Goal: Transaction & Acquisition: Purchase product/service

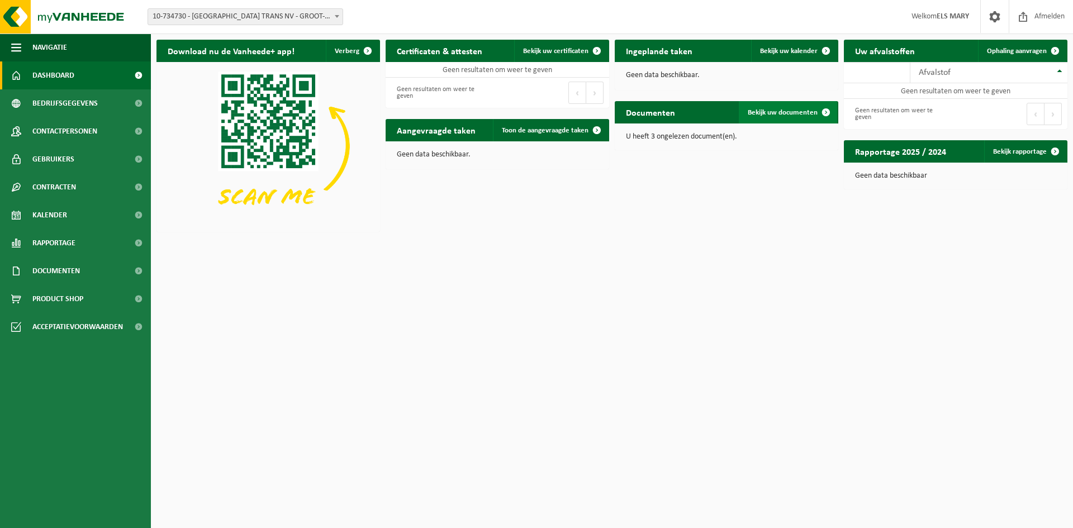
click at [768, 112] on span "Bekijk uw documenten" at bounding box center [783, 112] width 70 height 7
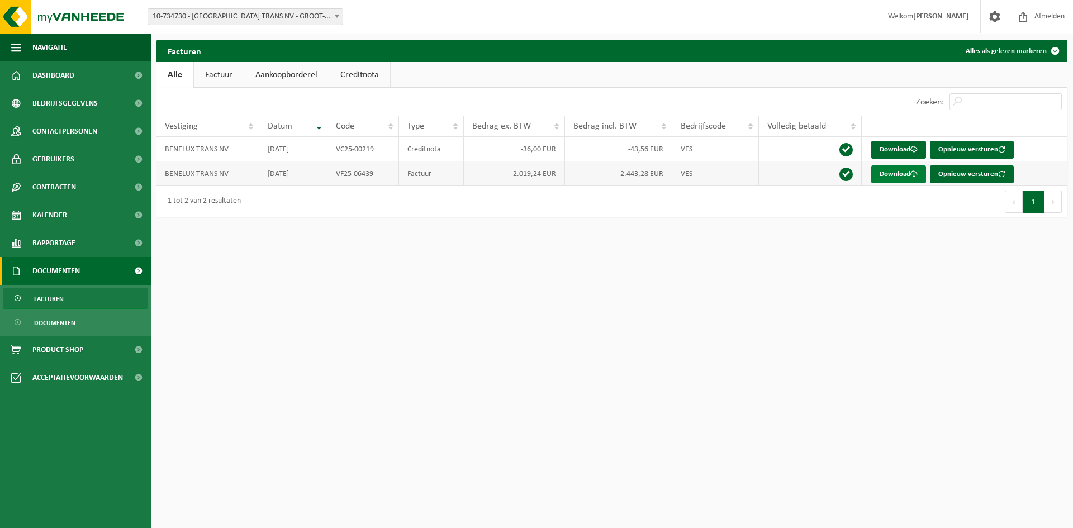
click at [887, 177] on link "Download" at bounding box center [898, 174] width 55 height 18
click at [53, 349] on span "Product Shop" at bounding box center [57, 350] width 51 height 28
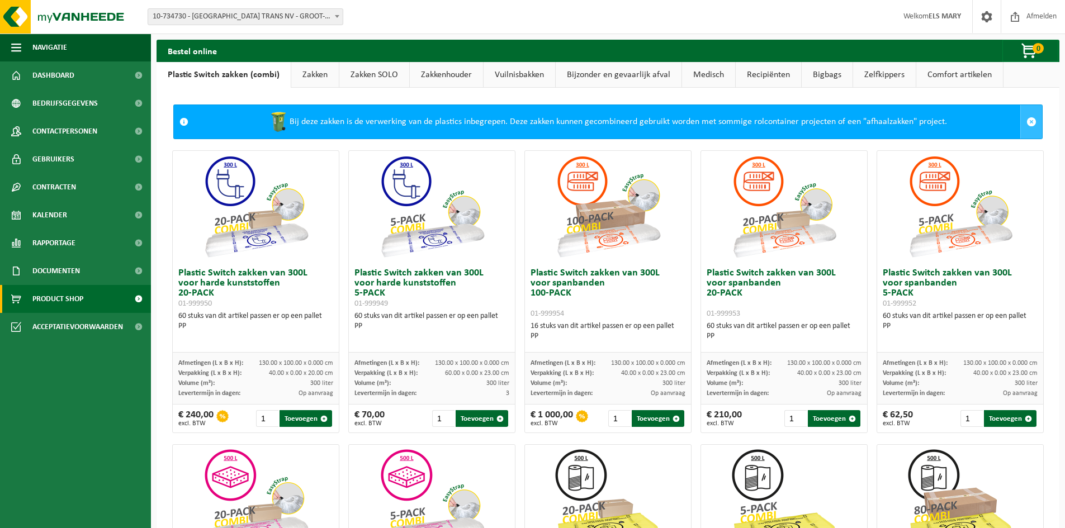
click at [1026, 121] on span at bounding box center [1031, 122] width 10 height 10
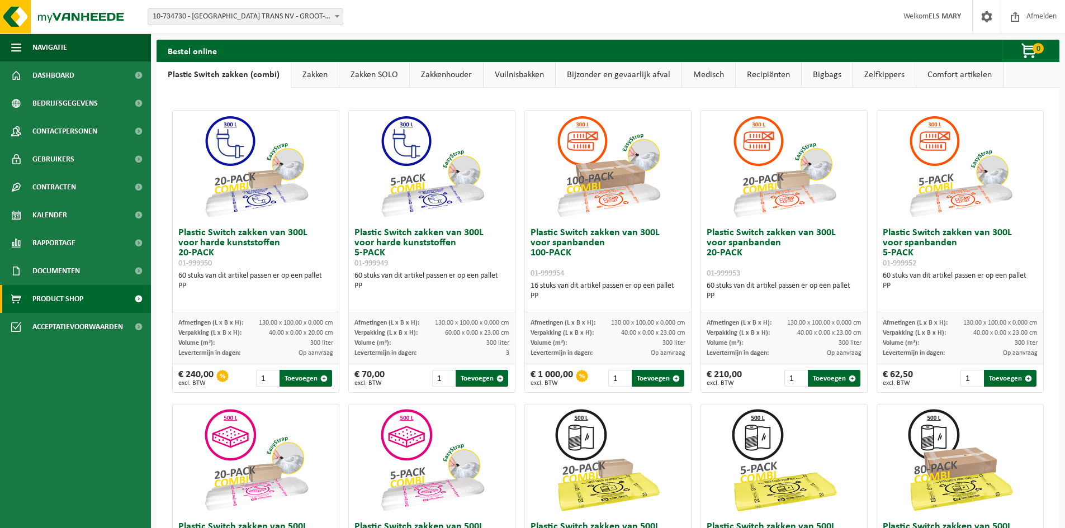
click at [887, 73] on link "Zelfkippers" at bounding box center [884, 75] width 63 height 26
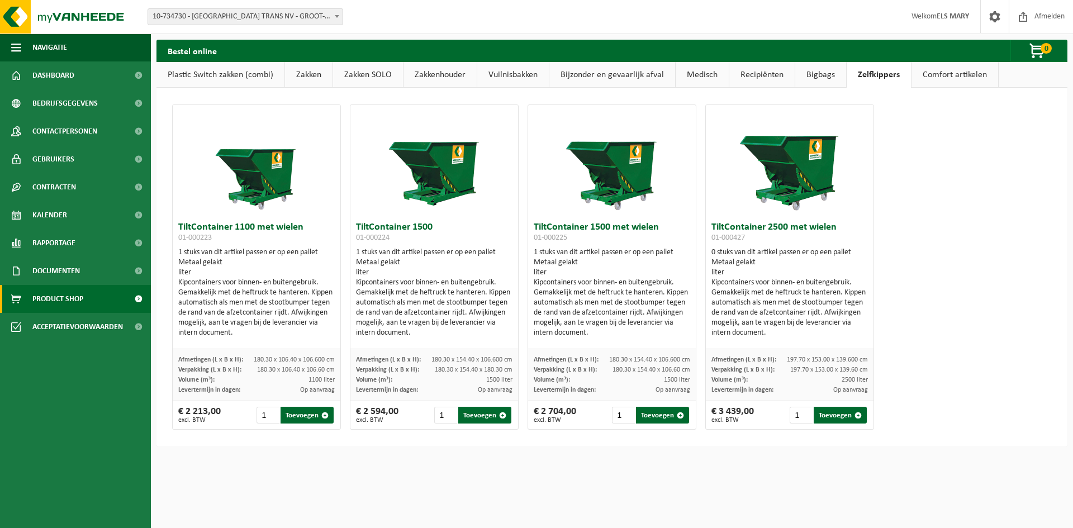
click at [515, 76] on link "Vuilnisbakken" at bounding box center [513, 75] width 72 height 26
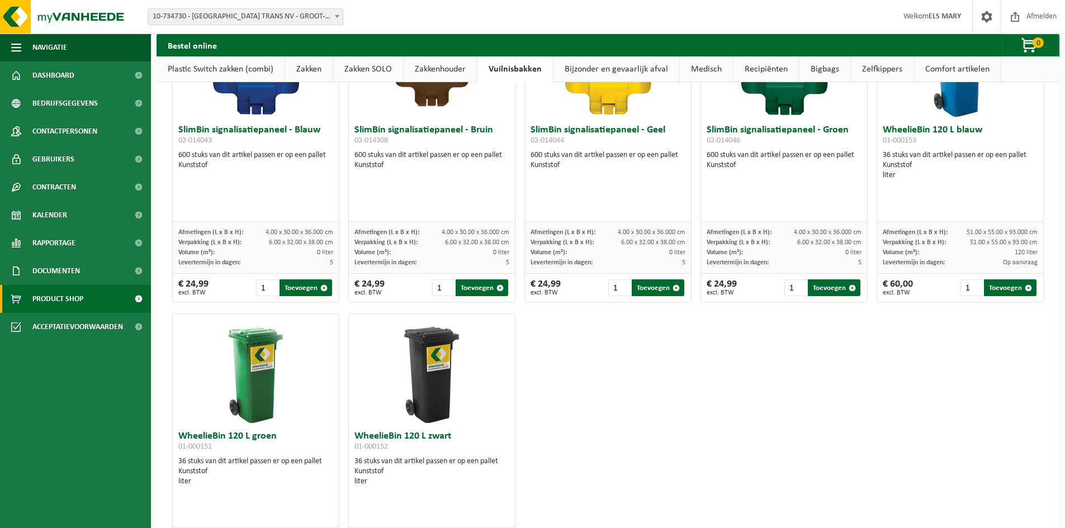
scroll to position [1431, 0]
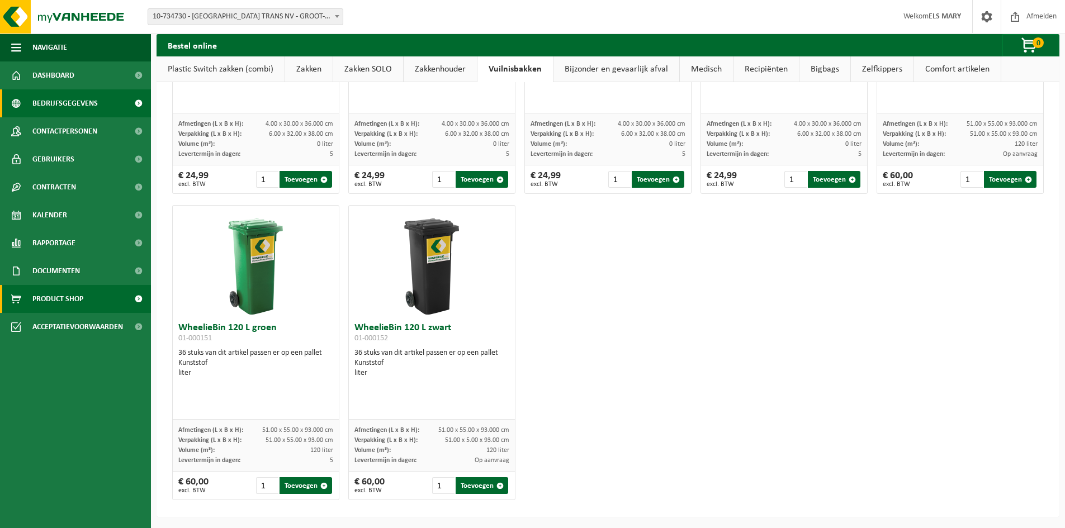
click at [42, 104] on span "Bedrijfsgegevens" at bounding box center [64, 103] width 65 height 28
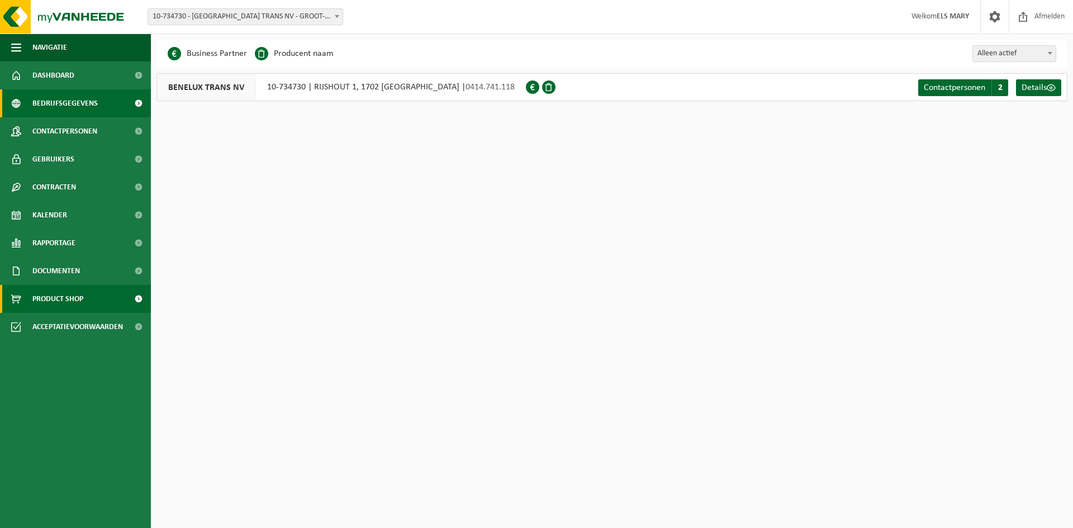
click at [61, 295] on span "Product Shop" at bounding box center [57, 299] width 51 height 28
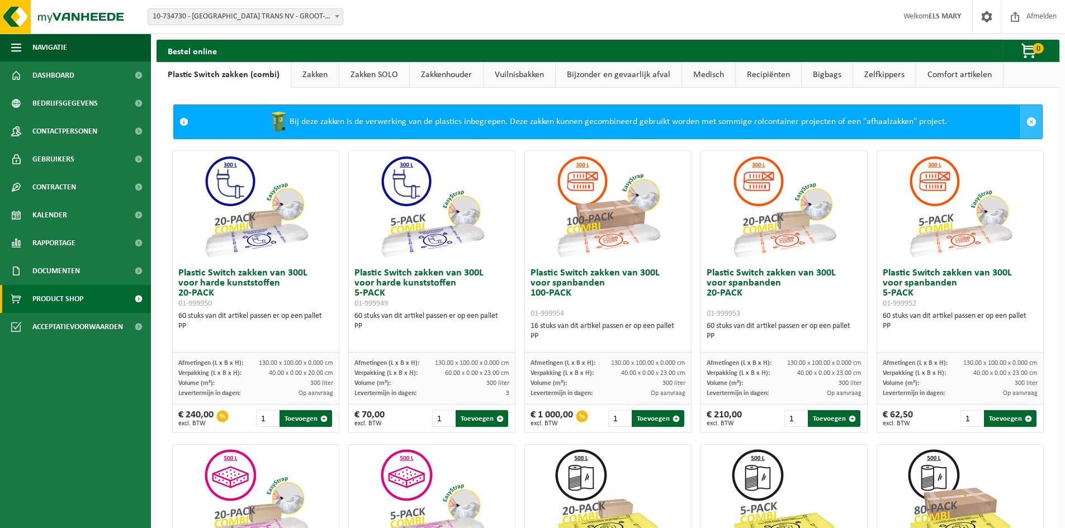
click at [1026, 121] on span at bounding box center [1031, 122] width 10 height 10
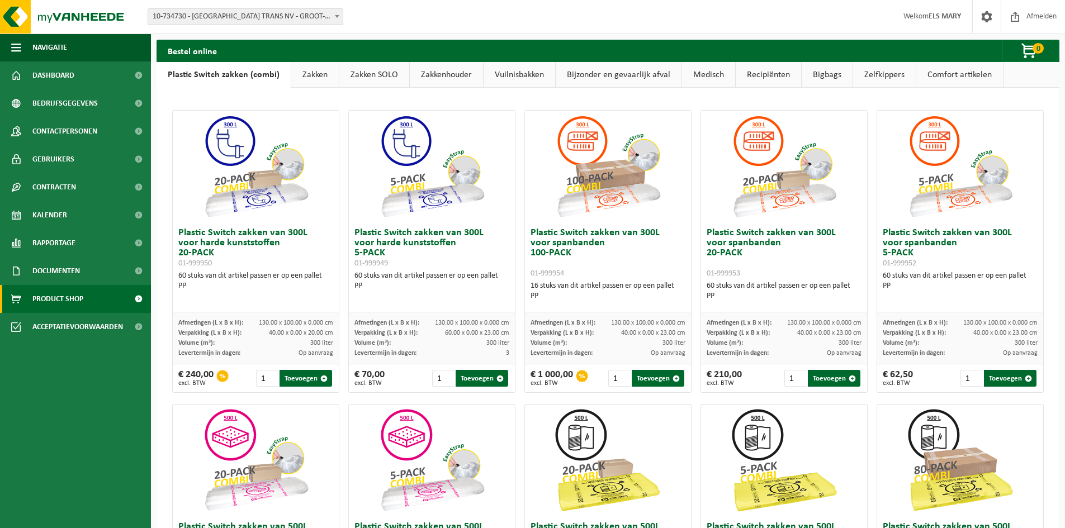
click at [500, 79] on link "Vuilnisbakken" at bounding box center [520, 75] width 72 height 26
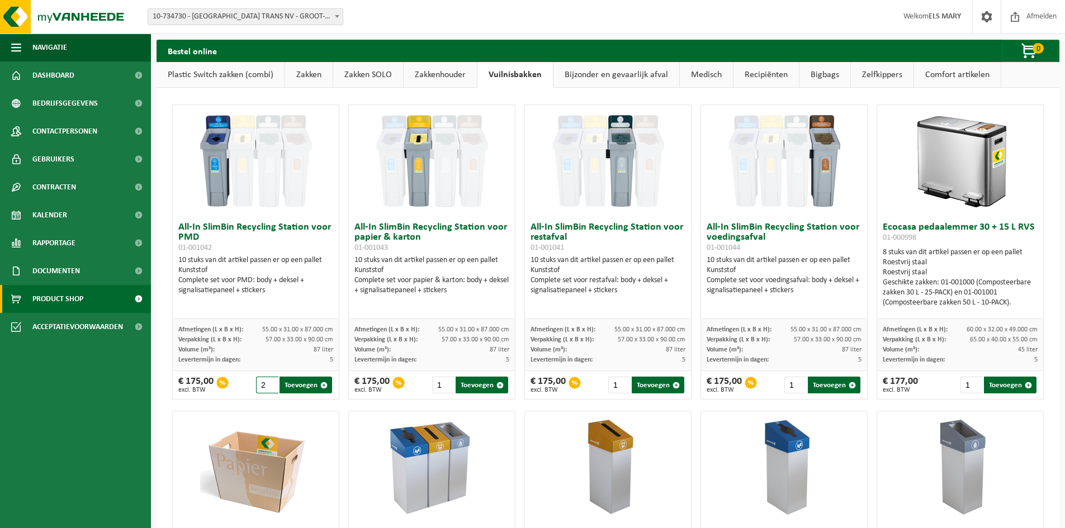
click at [269, 382] on input "2" at bounding box center [267, 385] width 23 height 17
click at [269, 382] on input "3" at bounding box center [267, 385] width 23 height 17
click at [296, 386] on button "Toevoegen" at bounding box center [306, 385] width 53 height 17
type input "1"
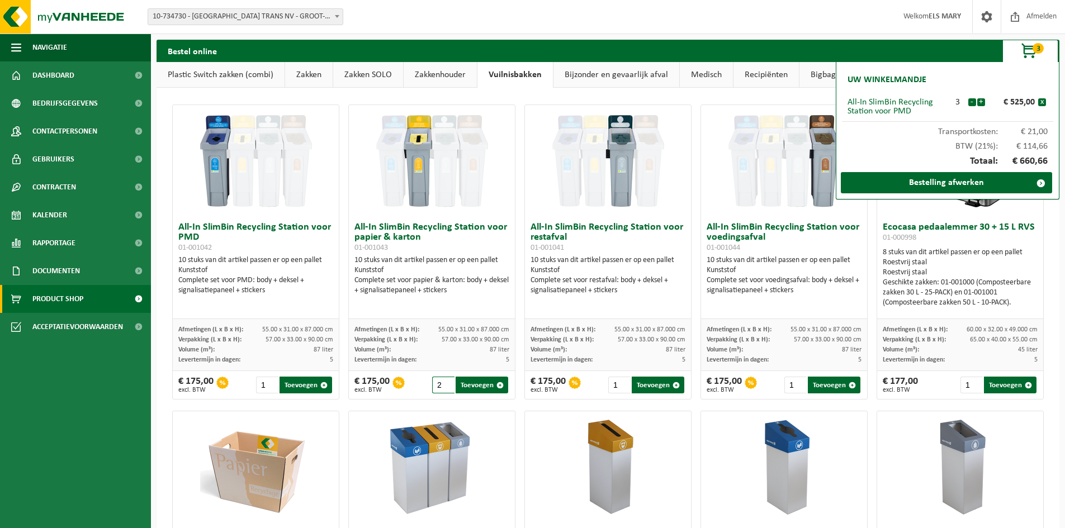
click at [446, 383] on input "2" at bounding box center [443, 385] width 23 height 17
click at [446, 383] on input "3" at bounding box center [443, 385] width 23 height 17
click at [446, 383] on input "4" at bounding box center [443, 385] width 23 height 17
click at [463, 384] on button "Toevoegen" at bounding box center [482, 385] width 53 height 17
type input "1"
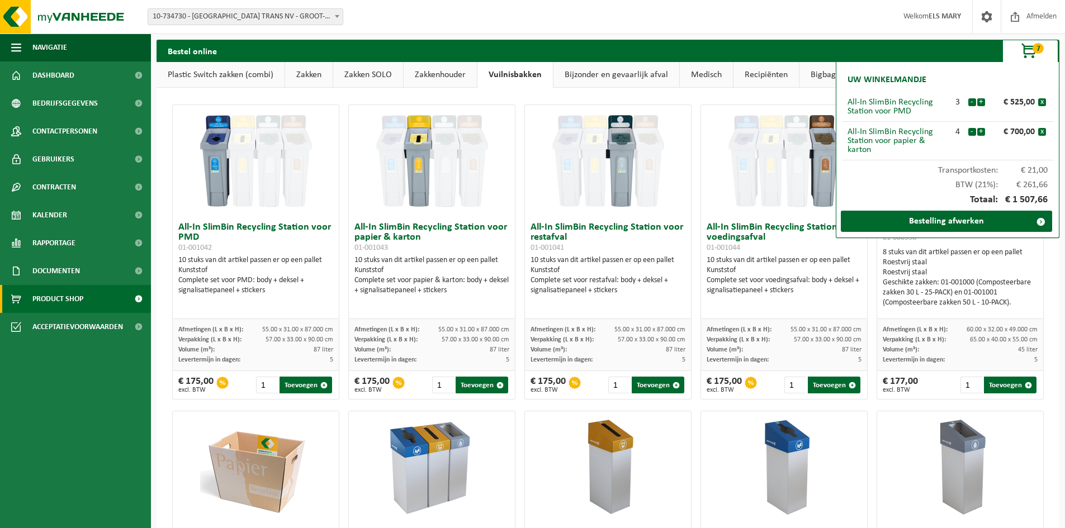
click at [450, 75] on link "Zakkenhouder" at bounding box center [440, 75] width 73 height 26
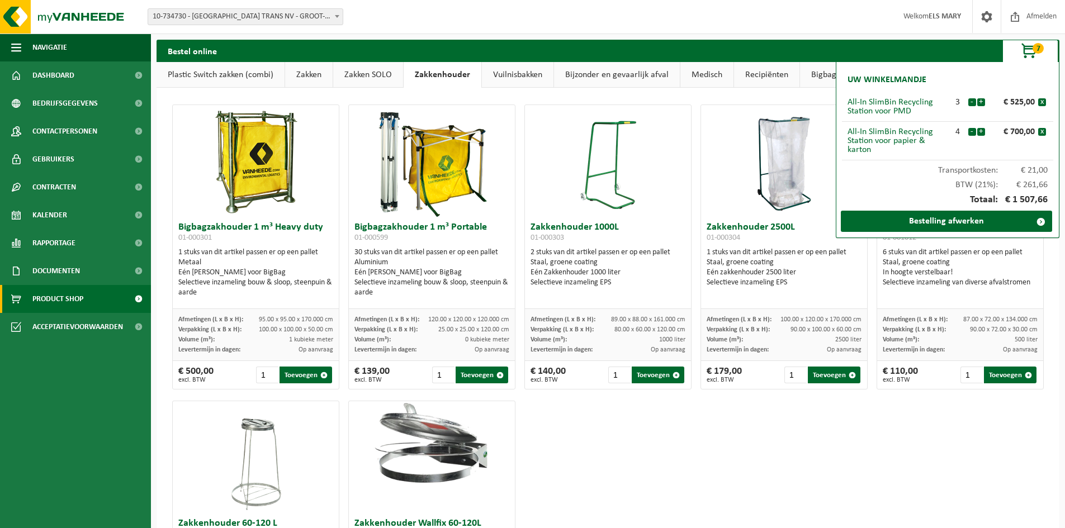
click at [378, 72] on link "Zakken SOLO" at bounding box center [368, 75] width 70 height 26
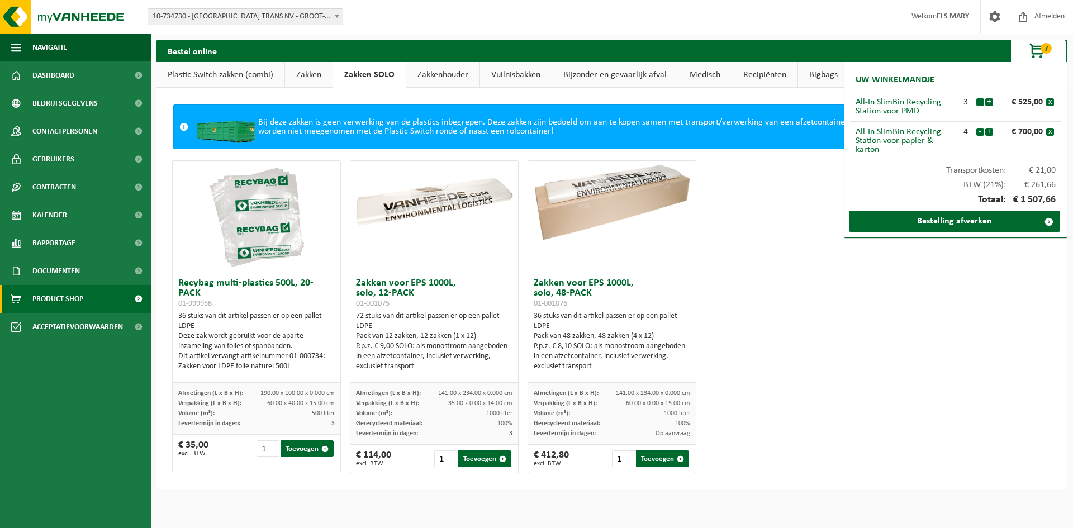
click at [315, 73] on link "Zakken" at bounding box center [309, 75] width 48 height 26
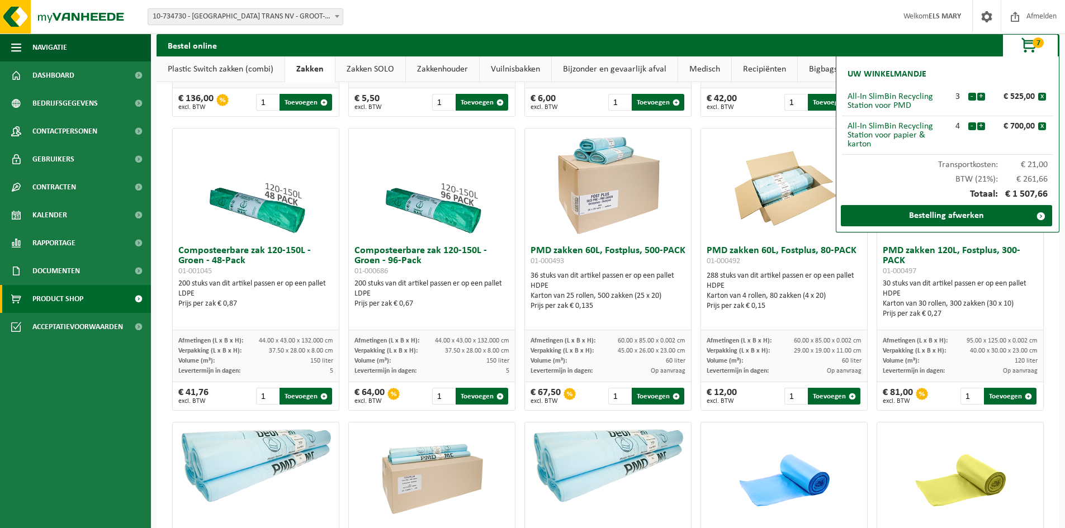
scroll to position [615, 0]
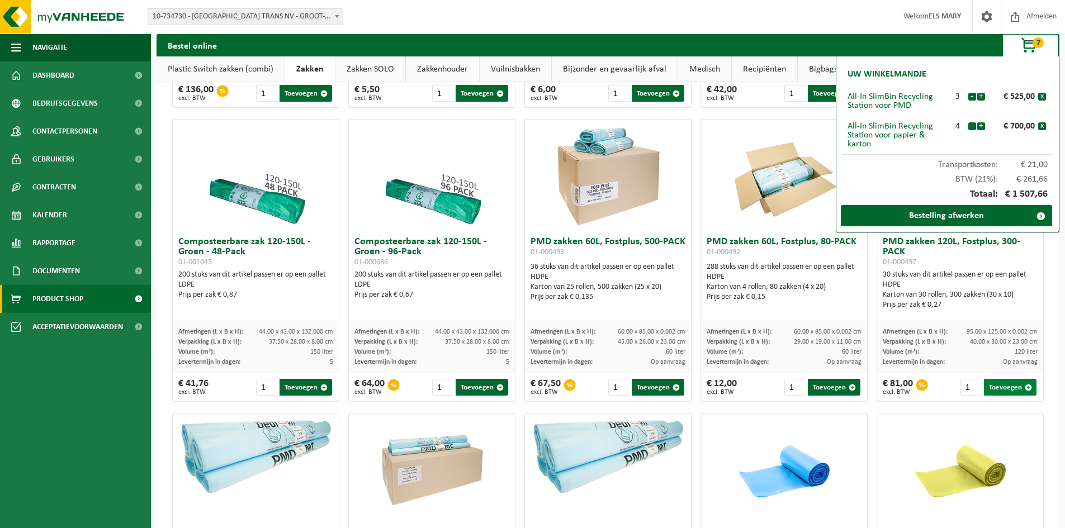
click at [989, 387] on button "Toevoegen" at bounding box center [1010, 387] width 53 height 17
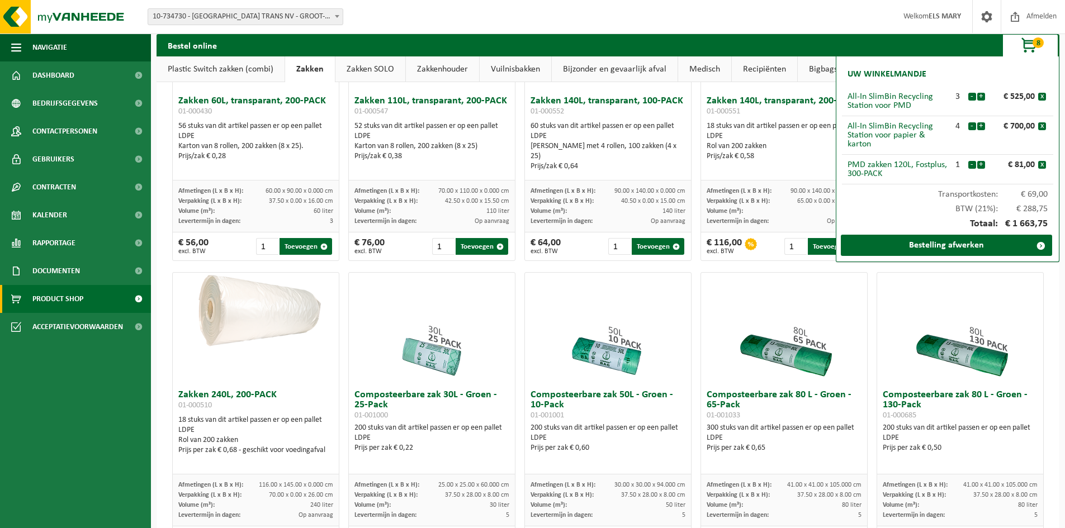
scroll to position [0, 0]
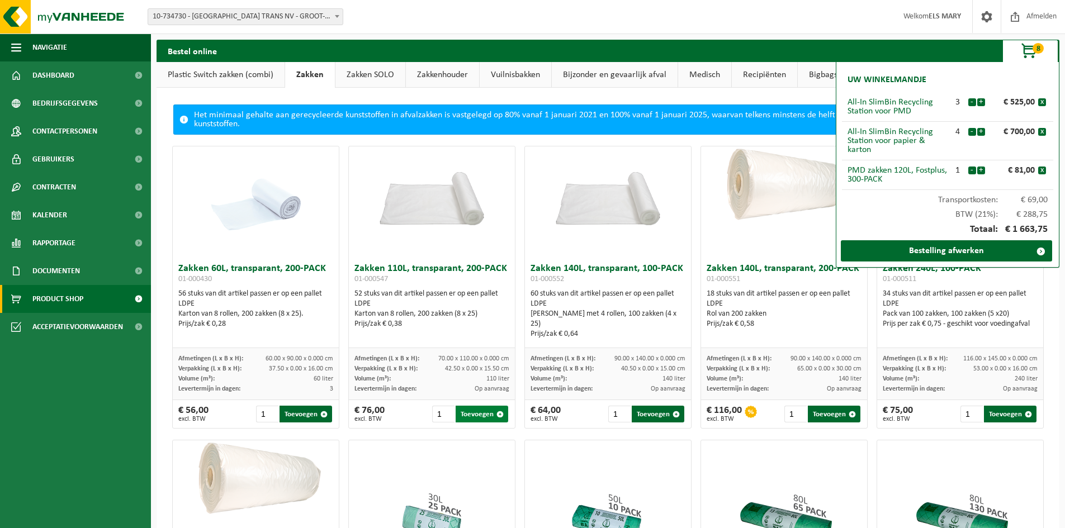
click at [468, 412] on button "Toevoegen" at bounding box center [482, 414] width 53 height 17
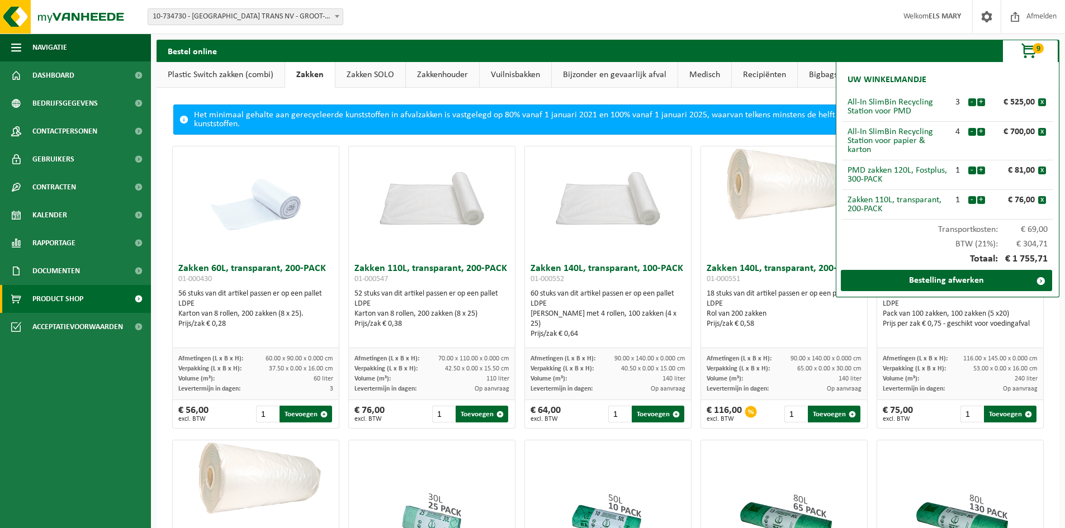
click at [1027, 50] on span "button" at bounding box center [1030, 51] width 56 height 22
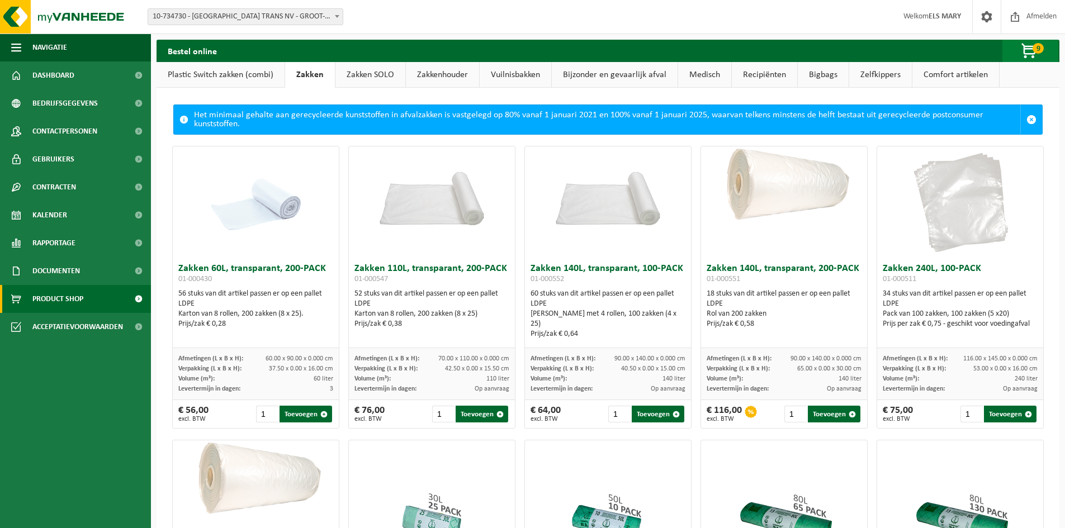
click at [1029, 50] on span "button" at bounding box center [1030, 51] width 56 height 22
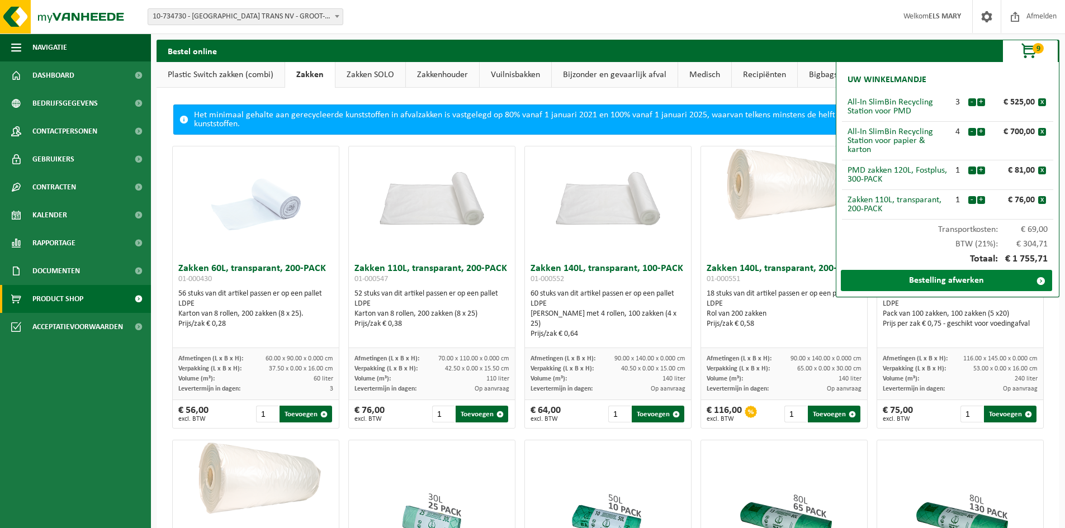
click at [923, 279] on link "Bestelling afwerken" at bounding box center [946, 280] width 211 height 21
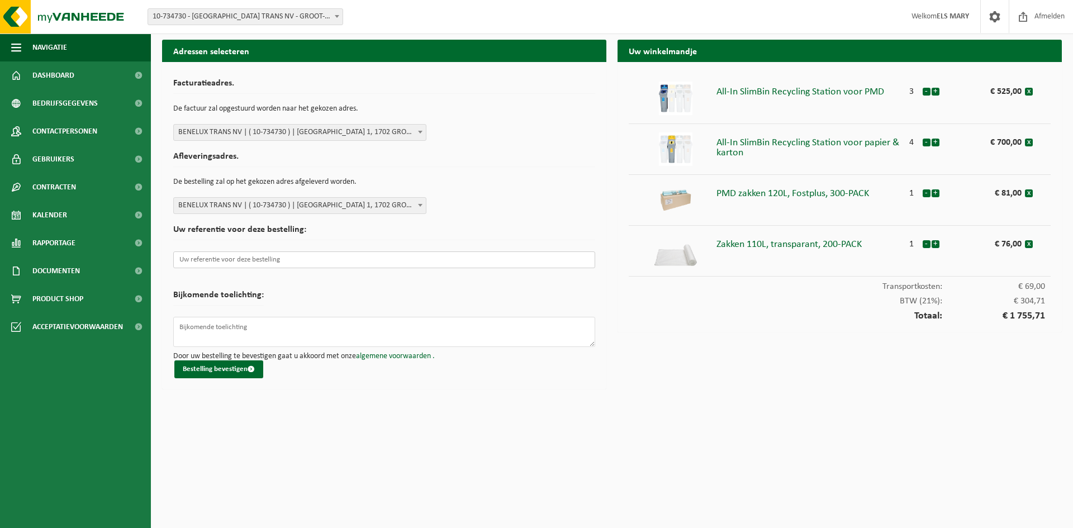
drag, startPoint x: 339, startPoint y: 263, endPoint x: 182, endPoint y: 262, distance: 157.6
click at [182, 262] on input "text" at bounding box center [384, 260] width 422 height 17
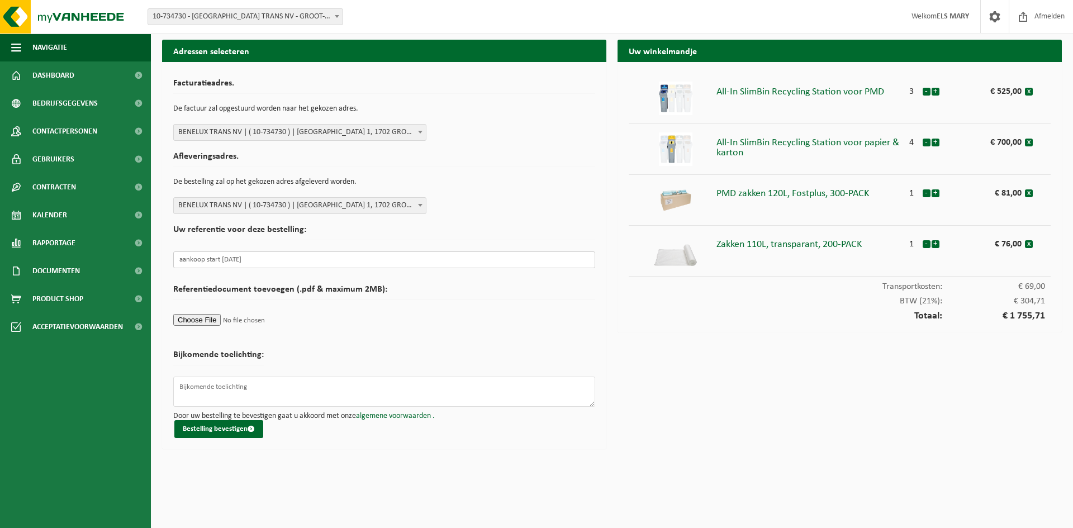
type input "aankoop start 11/08/2025"
click at [202, 383] on textarea at bounding box center [384, 392] width 422 height 30
type textarea "l"
type textarea "bij levering vermelden tav Els Mary of Karel Ringoet"
click at [212, 425] on button "Bestelling bevestigen" at bounding box center [218, 429] width 89 height 18
